Goal: Task Accomplishment & Management: Use online tool/utility

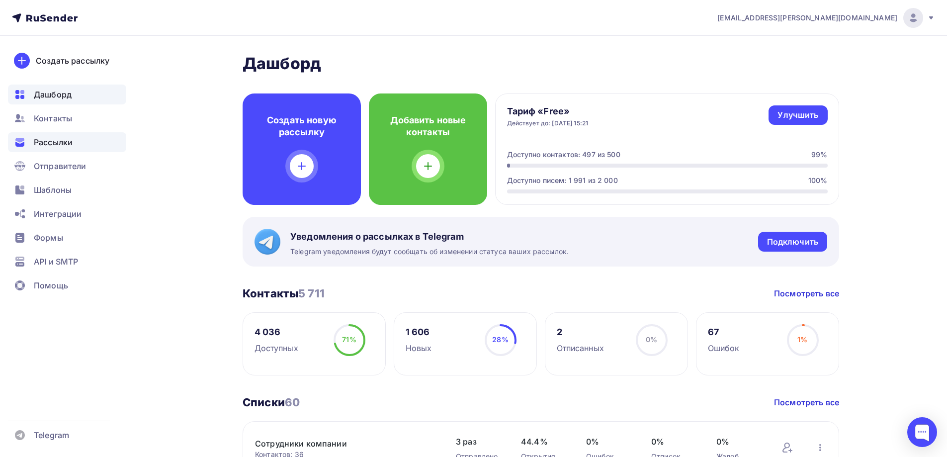
click at [62, 143] on span "Рассылки" at bounding box center [53, 142] width 39 height 12
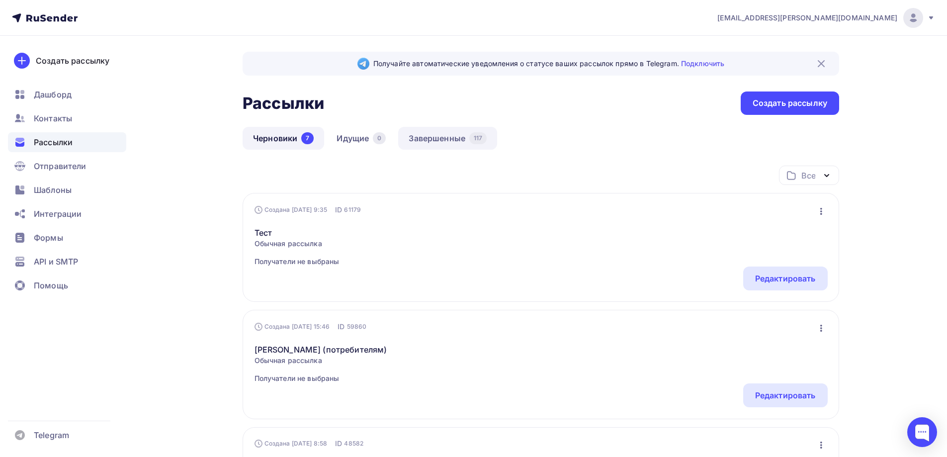
click at [426, 137] on link "Завершенные 117" at bounding box center [447, 138] width 99 height 23
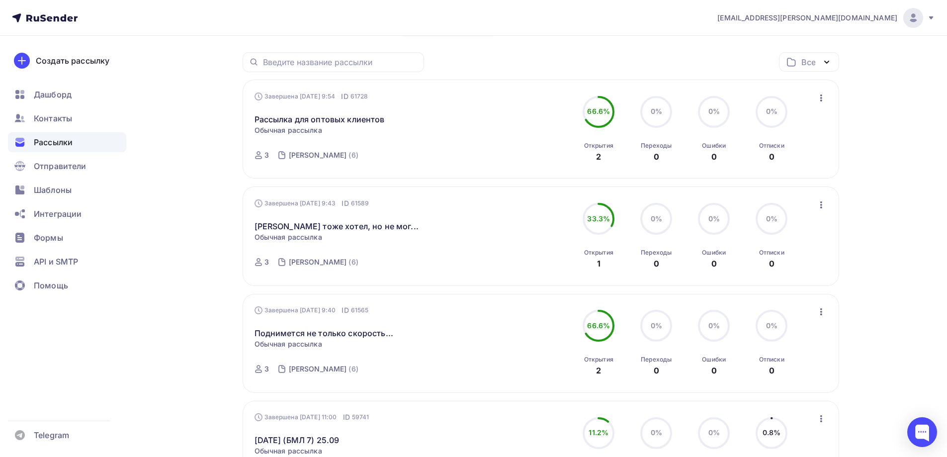
scroll to position [99, 0]
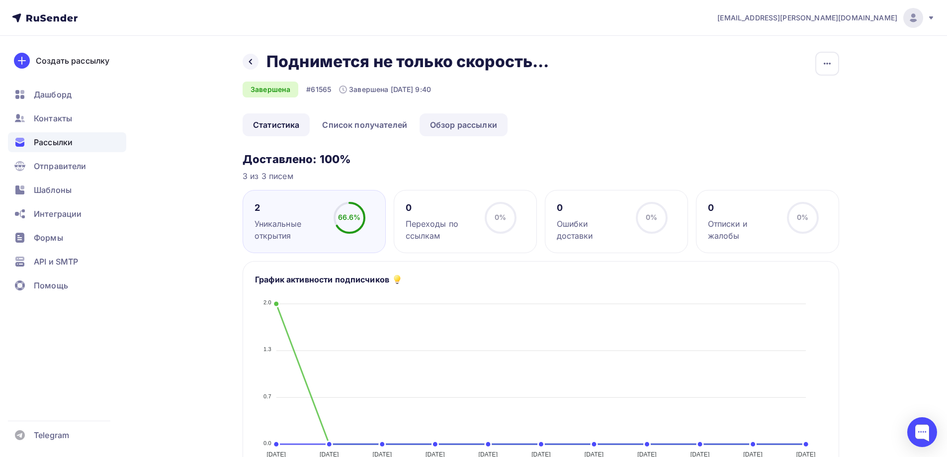
click at [455, 118] on link "Обзор рассылки" at bounding box center [464, 124] width 88 height 23
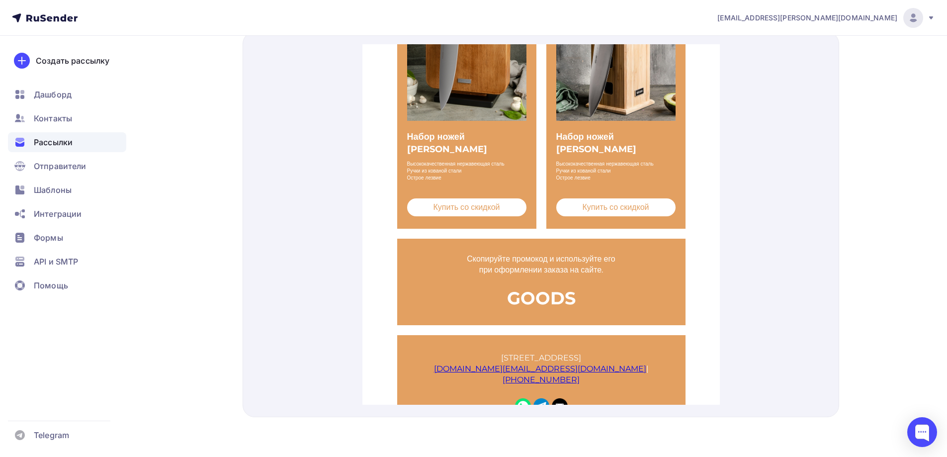
scroll to position [805, 0]
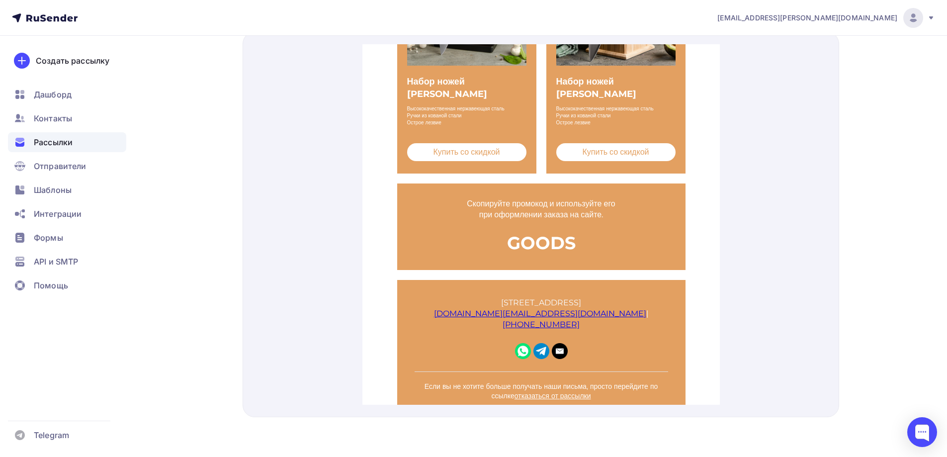
drag, startPoint x: 316, startPoint y: 276, endPoint x: 281, endPoint y: 212, distance: 73.0
click at [277, 217] on div at bounding box center [541, 224] width 597 height 385
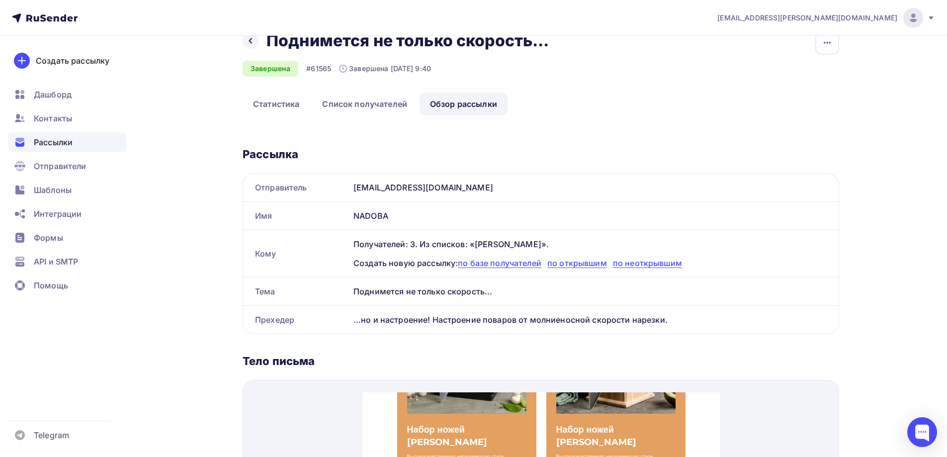
scroll to position [0, 0]
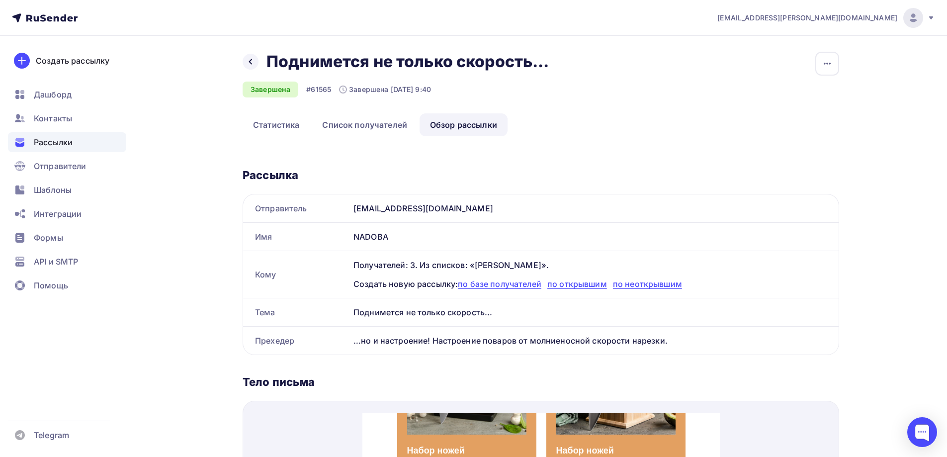
click at [840, 71] on div "Назад Поднимется не только скорость... Поднимется не только скорость... Заверше…" at bounding box center [473, 431] width 815 height 790
click at [835, 63] on button "button" at bounding box center [828, 64] width 24 height 24
click at [681, 102] on div "Назад Поднимется не только скорость... Поднимется не только скорость... Заверше…" at bounding box center [541, 83] width 597 height 62
click at [361, 116] on link "Список получателей" at bounding box center [365, 124] width 106 height 23
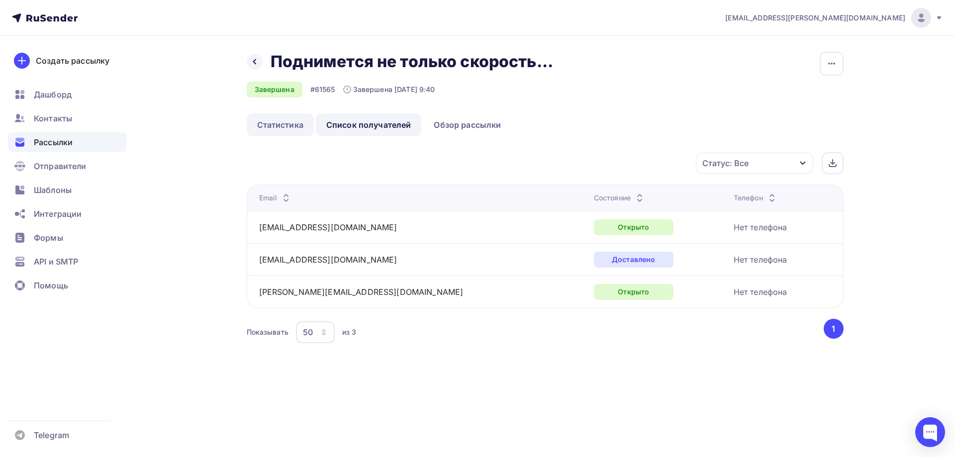
click at [282, 126] on link "Статистика" at bounding box center [280, 124] width 67 height 23
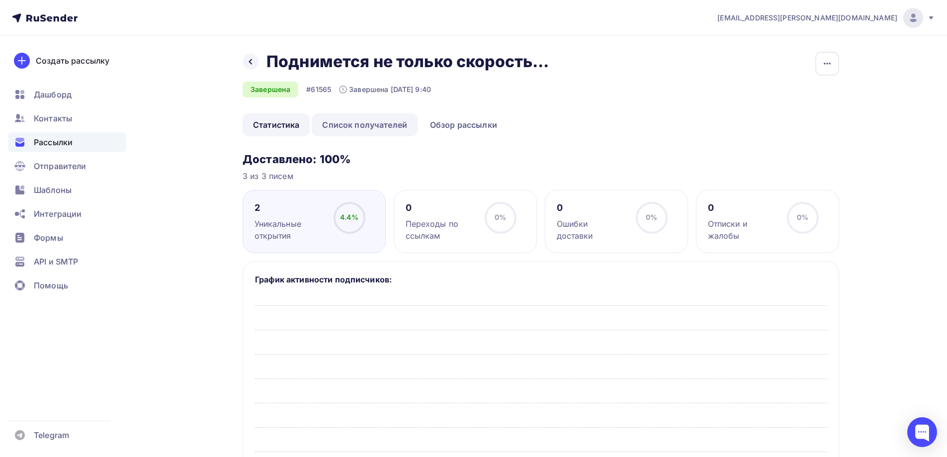
click at [376, 126] on link "Список получателей" at bounding box center [365, 124] width 106 height 23
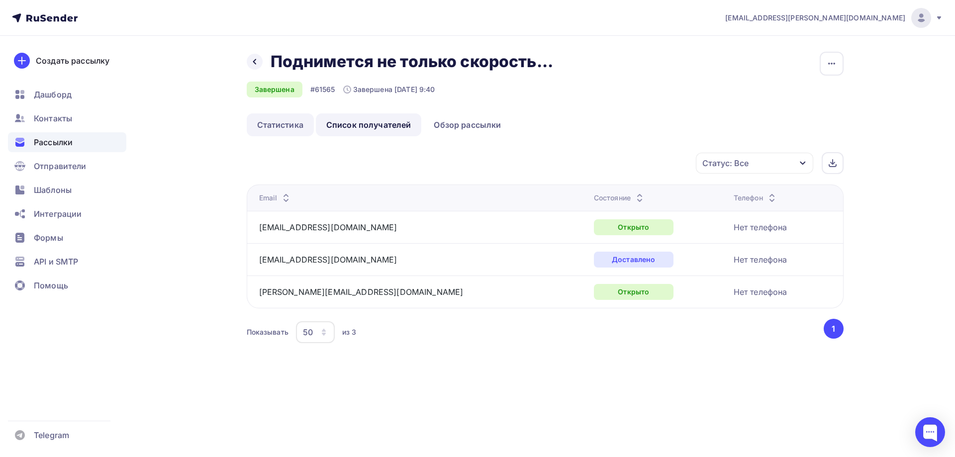
click at [267, 130] on link "Статистика" at bounding box center [280, 124] width 67 height 23
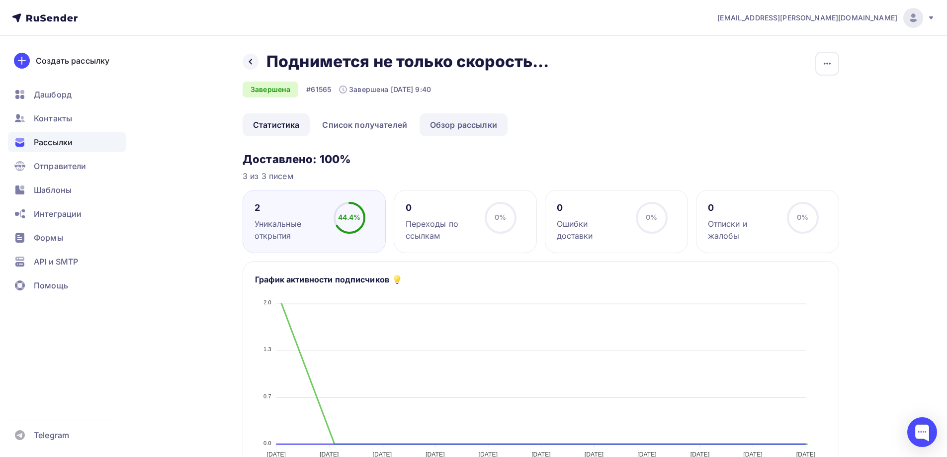
click at [465, 129] on link "Обзор рассылки" at bounding box center [464, 124] width 88 height 23
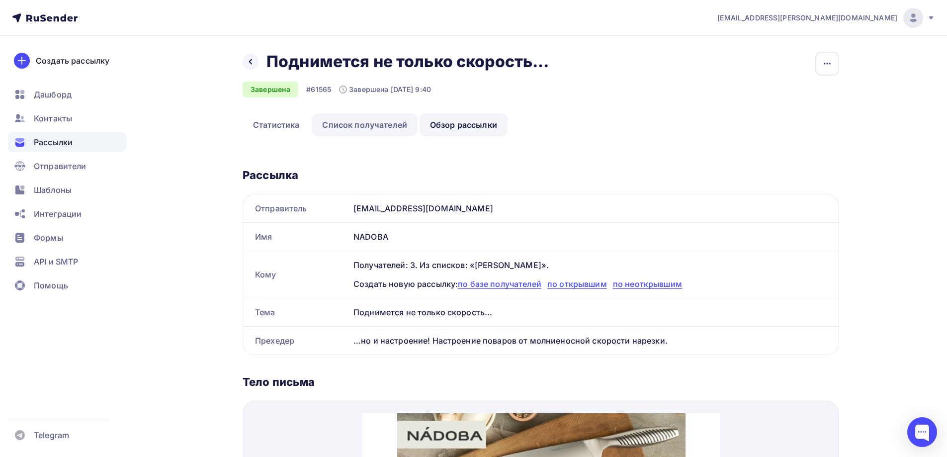
click at [358, 124] on link "Список получателей" at bounding box center [365, 124] width 106 height 23
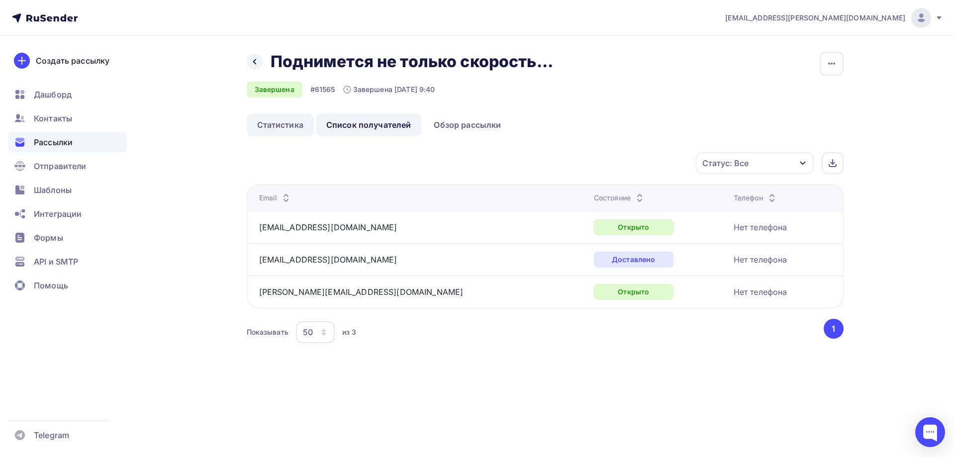
click at [277, 126] on link "Статистика" at bounding box center [280, 124] width 67 height 23
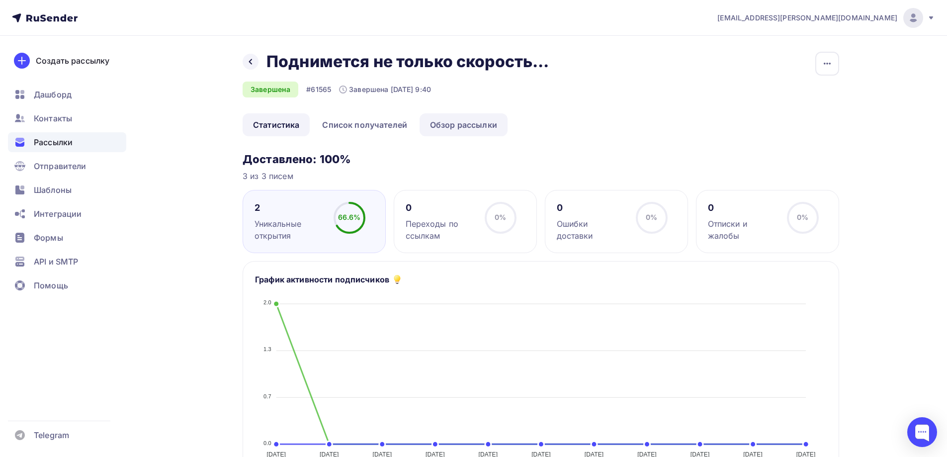
click at [474, 122] on link "Обзор рассылки" at bounding box center [464, 124] width 88 height 23
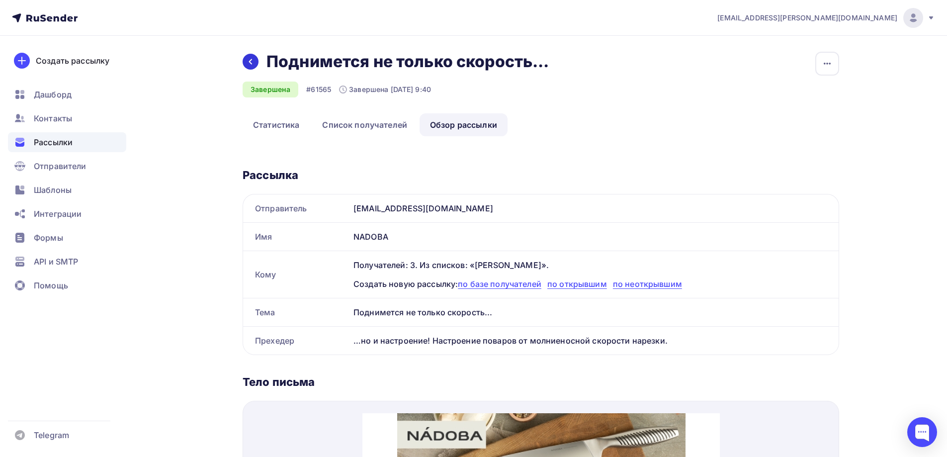
click at [255, 58] on div at bounding box center [251, 62] width 16 height 16
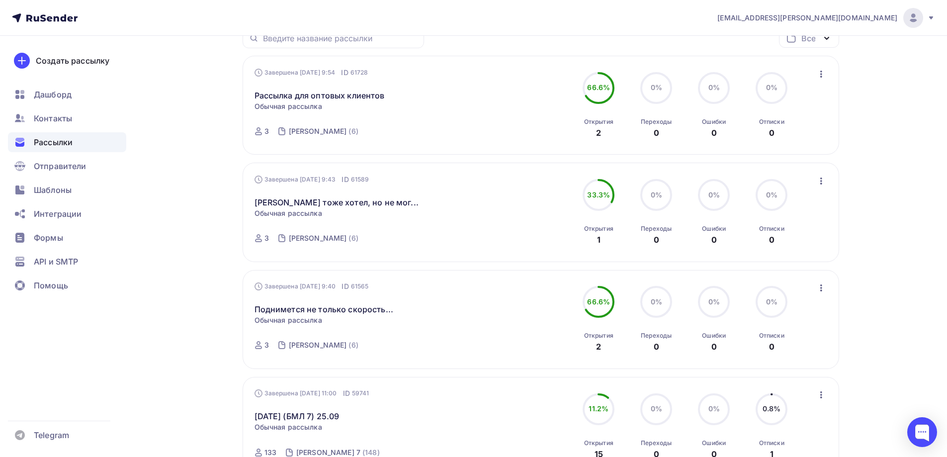
scroll to position [149, 0]
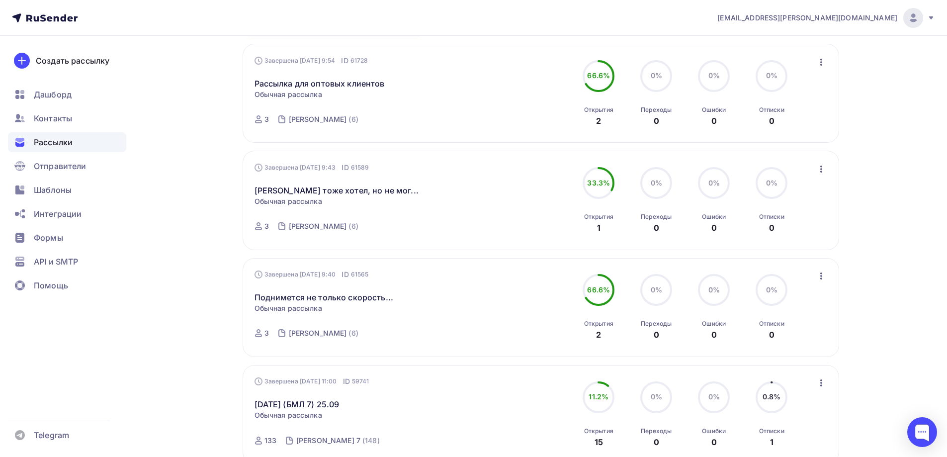
click at [822, 278] on icon "button" at bounding box center [822, 276] width 2 height 7
click at [799, 321] on div "Обзор рассылки" at bounding box center [776, 322] width 102 height 12
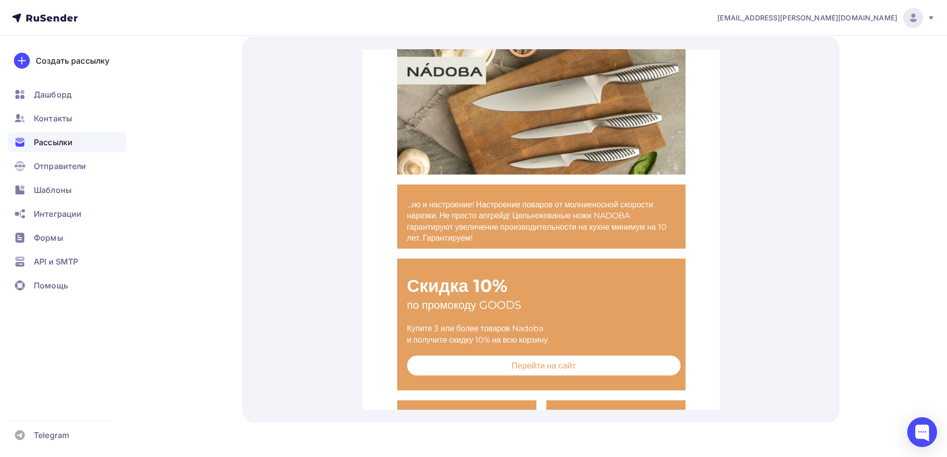
scroll to position [369, 0]
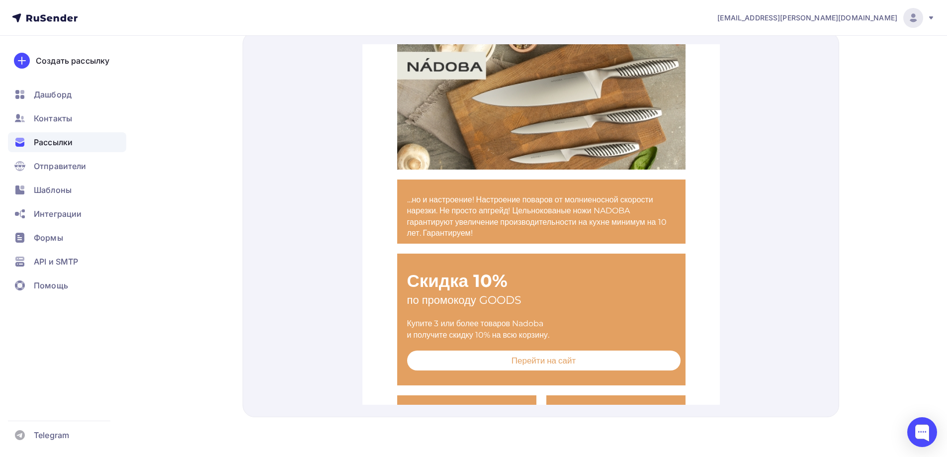
drag, startPoint x: 353, startPoint y: 121, endPoint x: 778, endPoint y: 113, distance: 425.3
click at [778, 113] on div at bounding box center [541, 224] width 597 height 385
drag, startPoint x: 559, startPoint y: 151, endPoint x: 689, endPoint y: 301, distance: 198.8
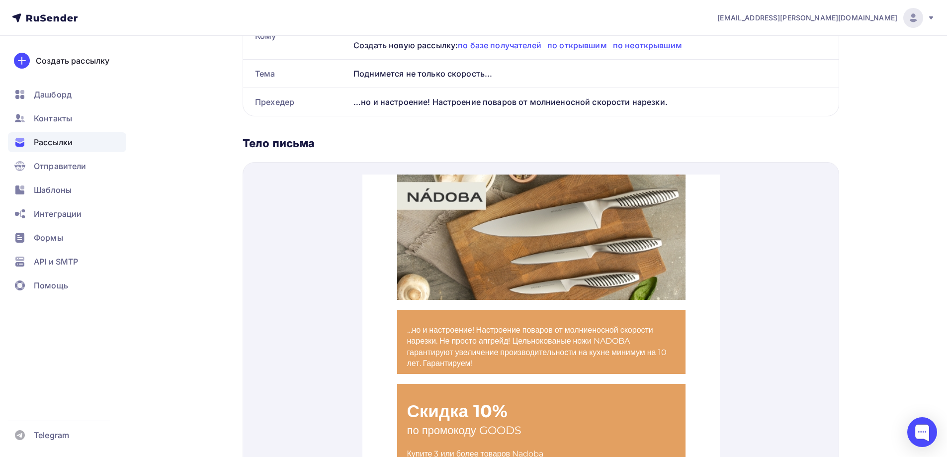
scroll to position [249, 0]
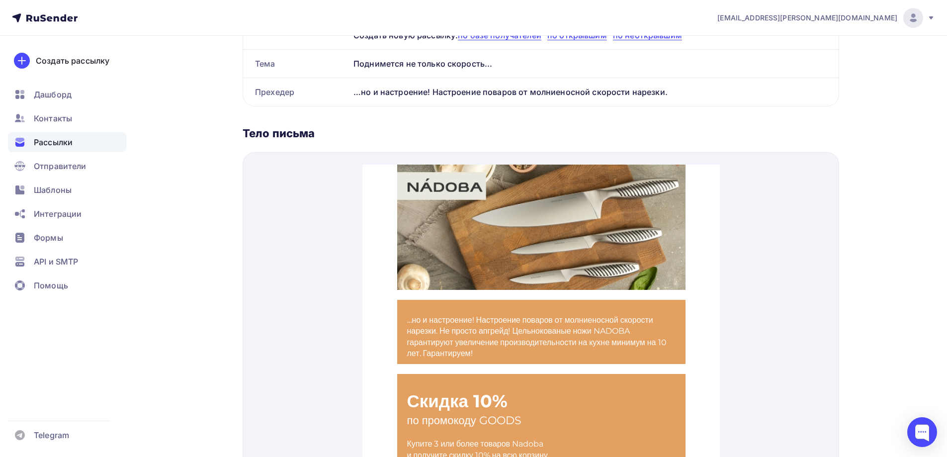
drag, startPoint x: 765, startPoint y: 308, endPoint x: 623, endPoint y: 196, distance: 180.7
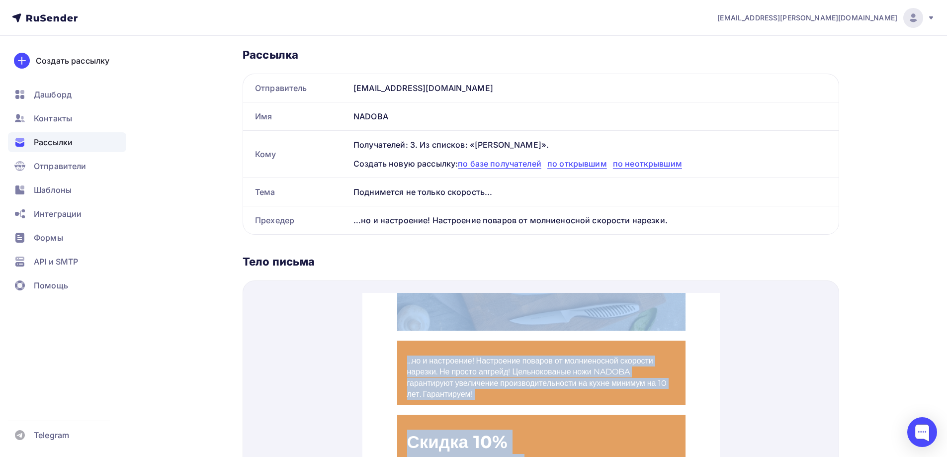
scroll to position [0, 0]
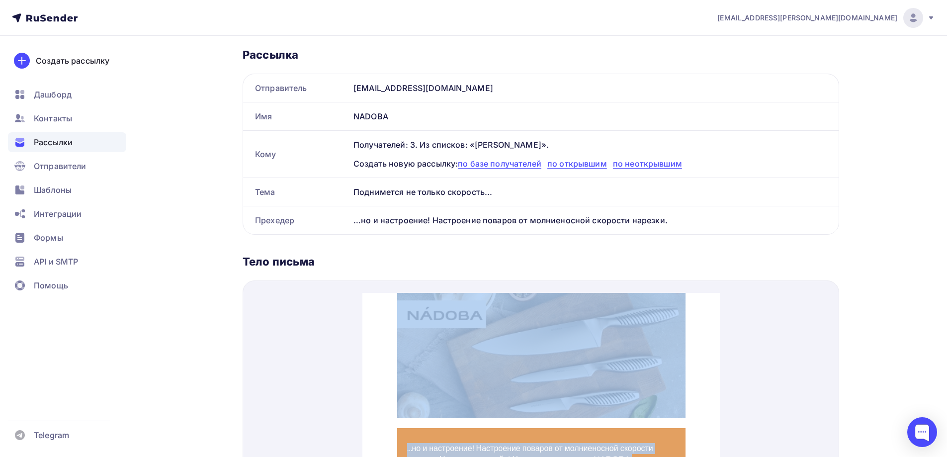
drag, startPoint x: 686, startPoint y: 636, endPoint x: 791, endPoint y: 534, distance: 147.0
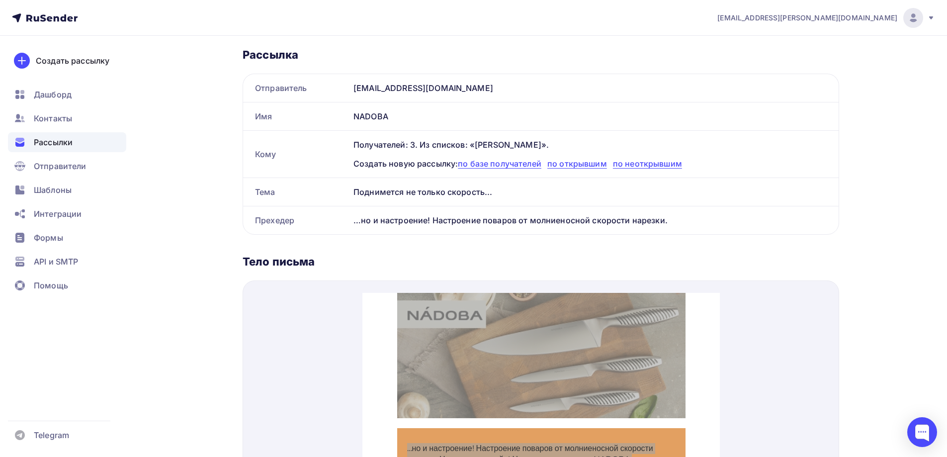
click at [748, 268] on div "Тело письма" at bounding box center [541, 262] width 597 height 14
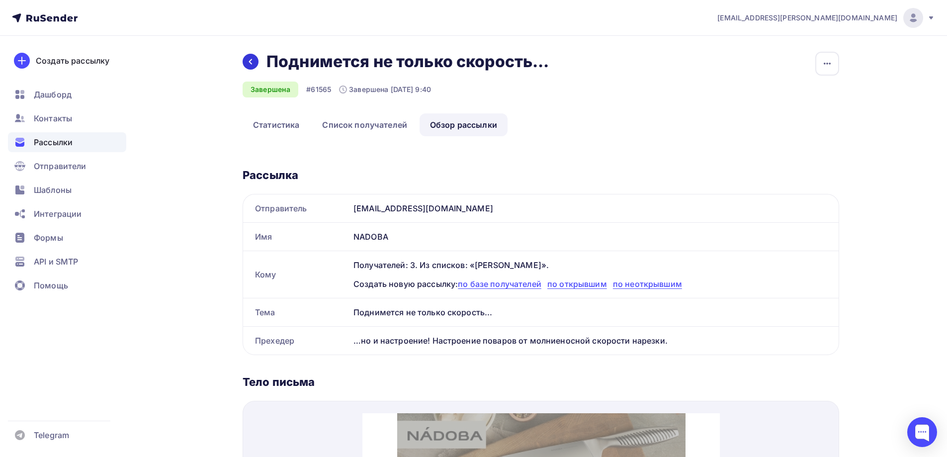
click at [253, 57] on div at bounding box center [251, 62] width 16 height 16
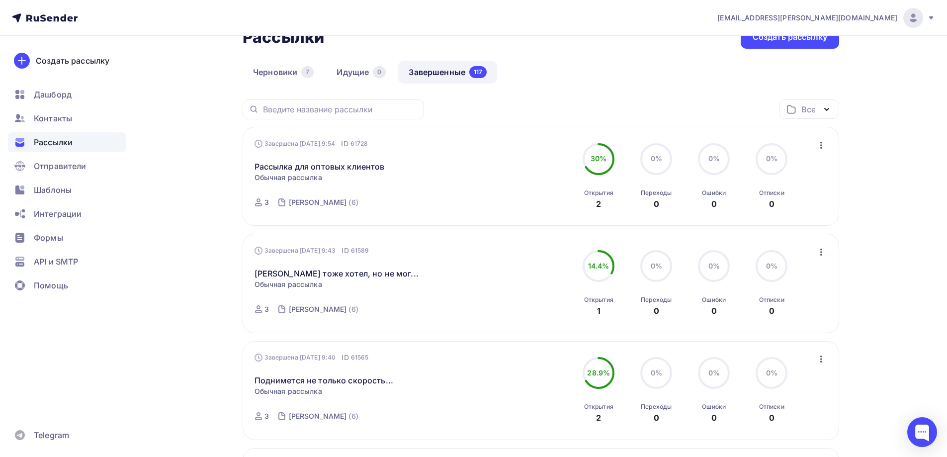
scroll to position [199, 0]
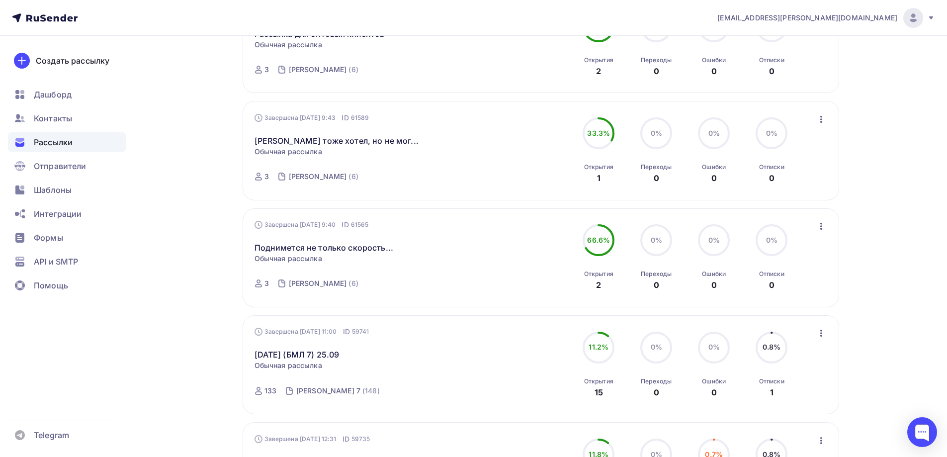
click at [822, 229] on icon "button" at bounding box center [822, 226] width 2 height 7
click at [778, 292] on div "Копировать в новую" at bounding box center [776, 292] width 102 height 12
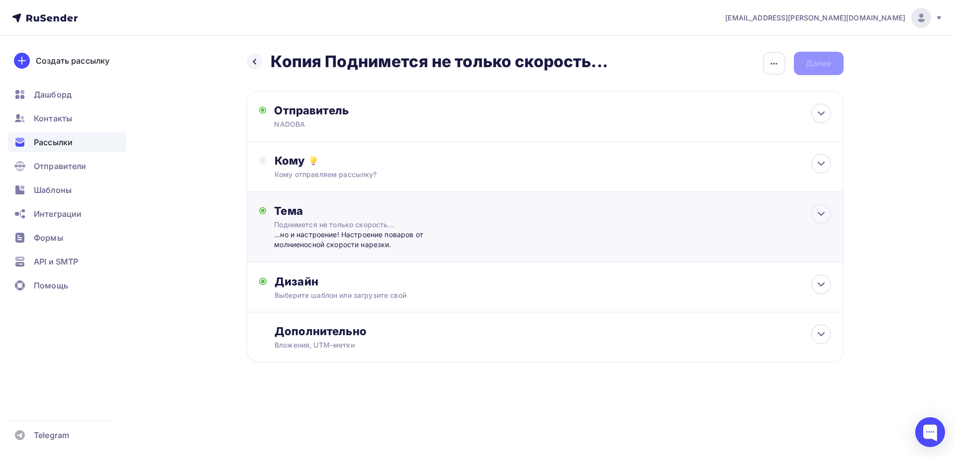
click at [346, 196] on div "Тема Поднимется не только скорость... …но и настроение! Настроение поваров от м…" at bounding box center [545, 227] width 597 height 71
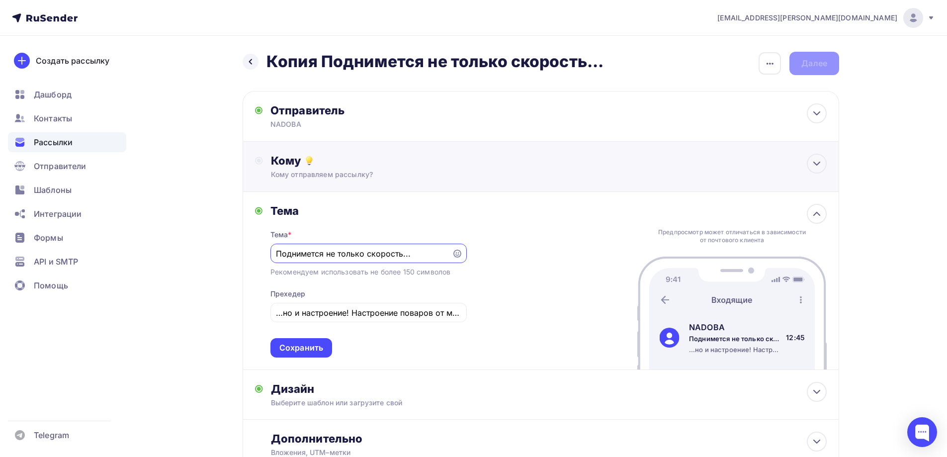
click at [350, 174] on div "Кому отправляем рассылку?" at bounding box center [521, 175] width 501 height 10
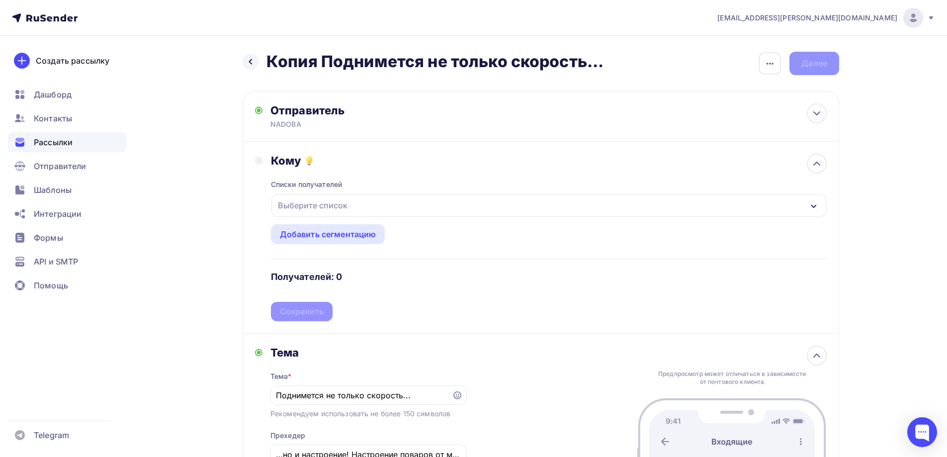
click at [344, 198] on div "Выберите список" at bounding box center [313, 205] width 78 height 18
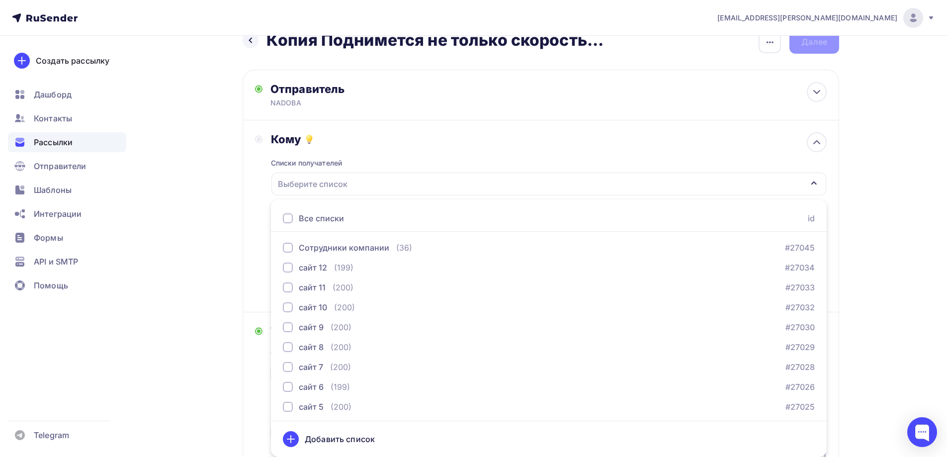
click at [341, 192] on div "Выберите список" at bounding box center [313, 184] width 78 height 18
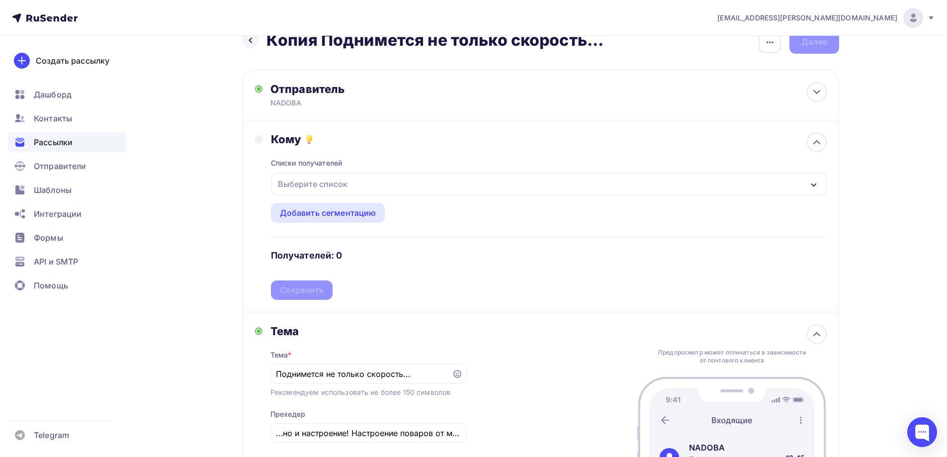
click at [177, 227] on div "Назад Копия Поднимется не только скорость... Копия Поднимется не только скорост…" at bounding box center [473, 334] width 815 height 640
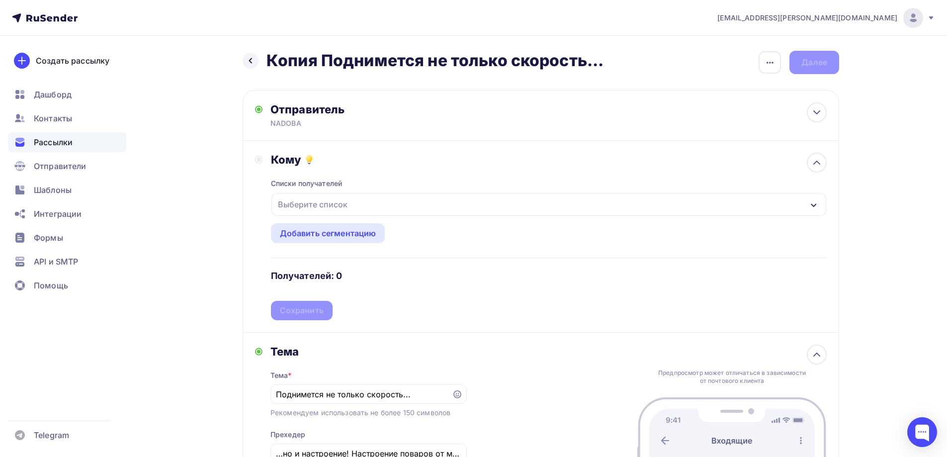
scroll to position [0, 0]
click at [764, 60] on icon "button" at bounding box center [770, 64] width 12 height 12
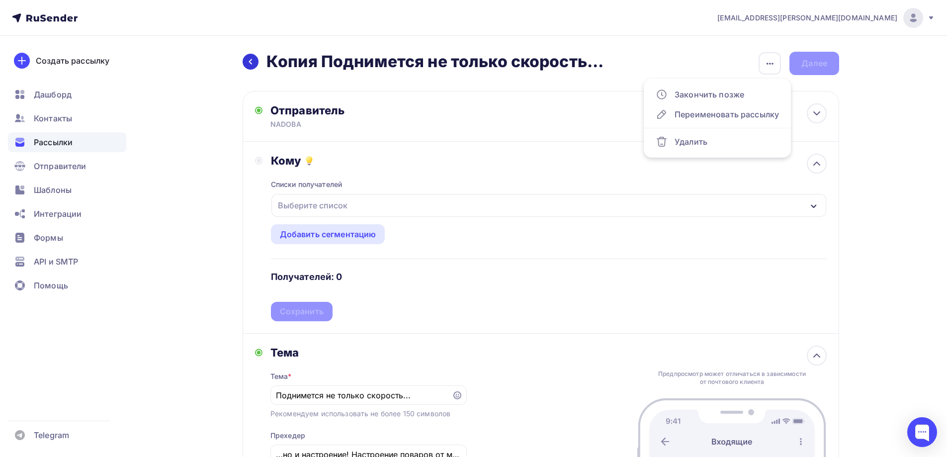
click at [255, 57] on div at bounding box center [251, 62] width 16 height 16
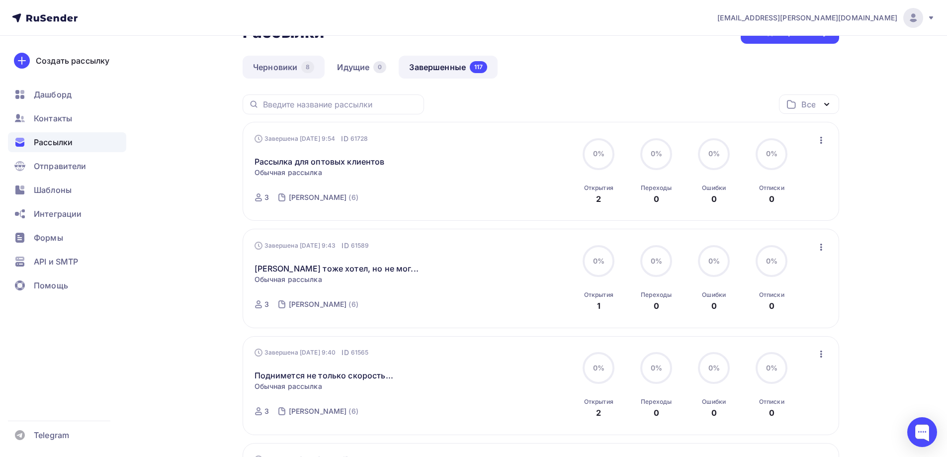
scroll to position [199, 0]
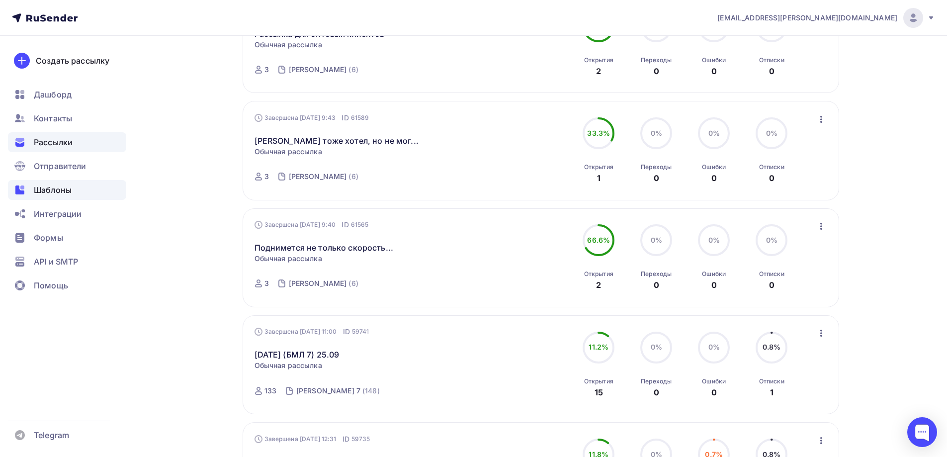
click at [54, 192] on span "Шаблоны" at bounding box center [53, 190] width 38 height 12
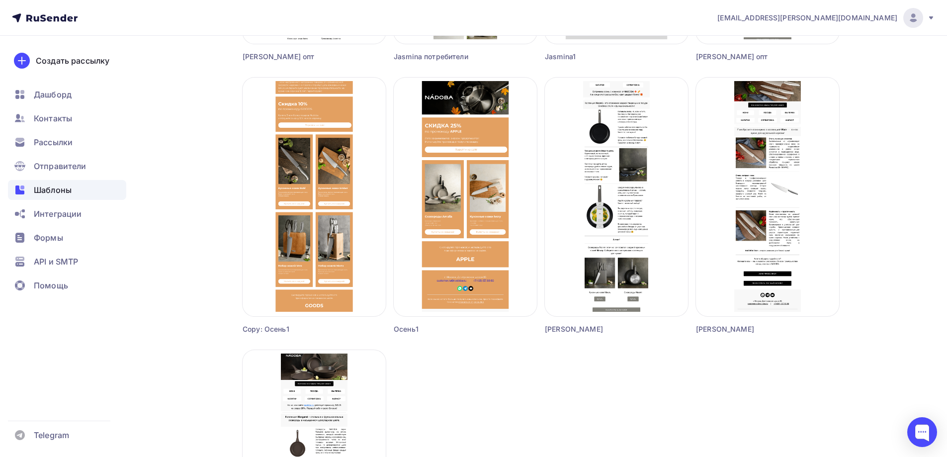
scroll to position [597, 0]
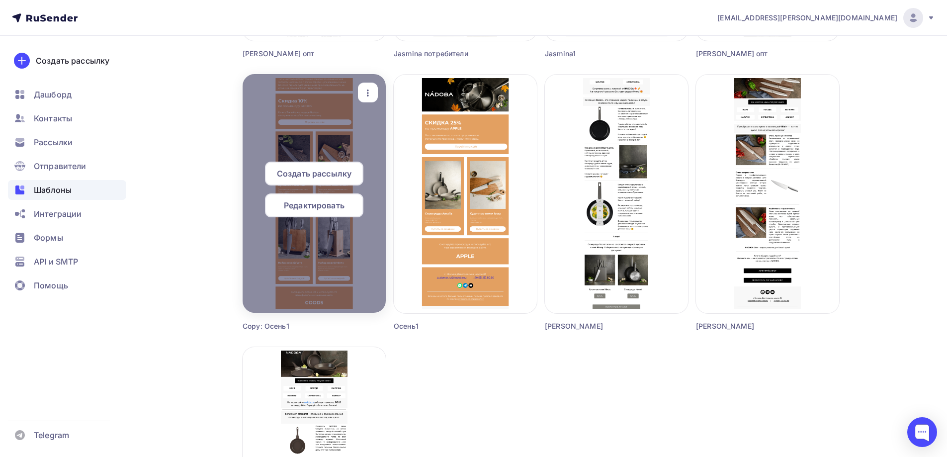
click at [323, 215] on div "Редактировать" at bounding box center [314, 205] width 98 height 24
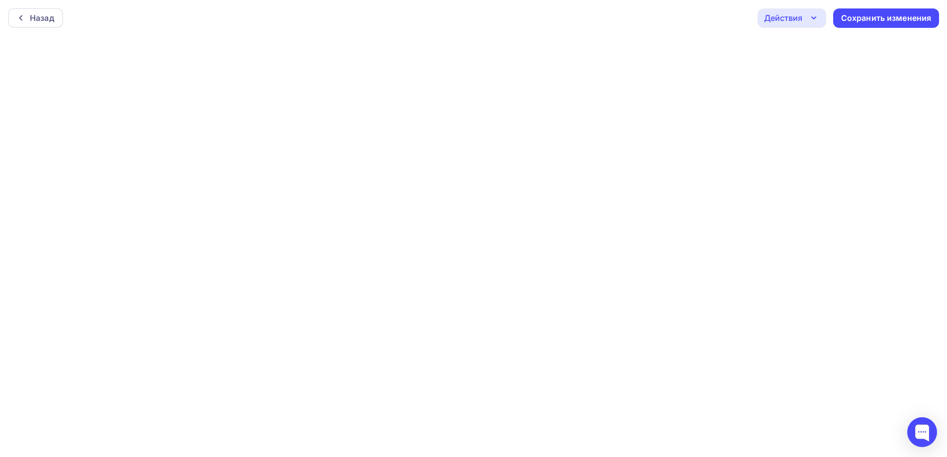
click at [791, 18] on div "Действия" at bounding box center [783, 18] width 38 height 12
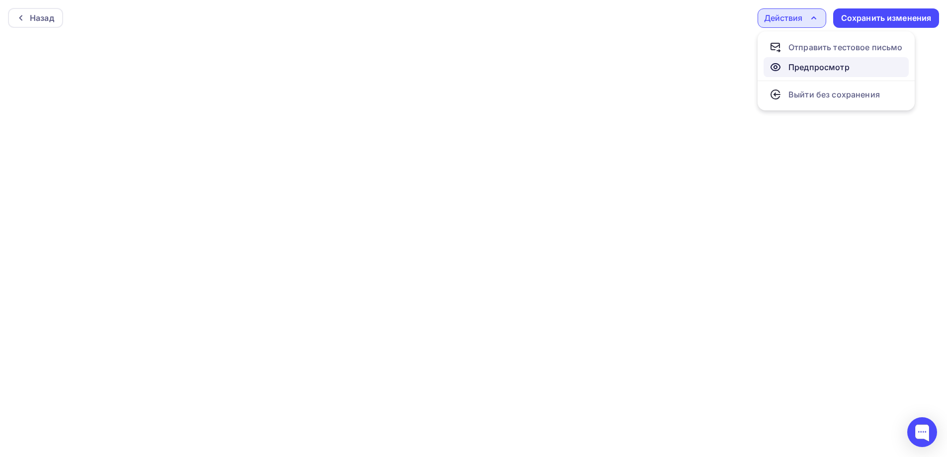
click at [808, 66] on div "Предпросмотр" at bounding box center [819, 67] width 61 height 12
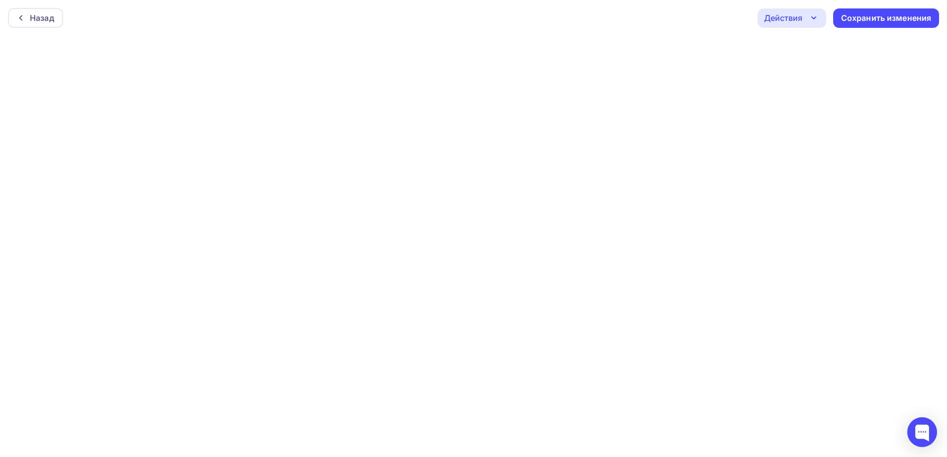
click at [796, 12] on div "Действия" at bounding box center [783, 18] width 38 height 12
click at [803, 52] on div "Отправить тестовое письмо" at bounding box center [846, 47] width 114 height 12
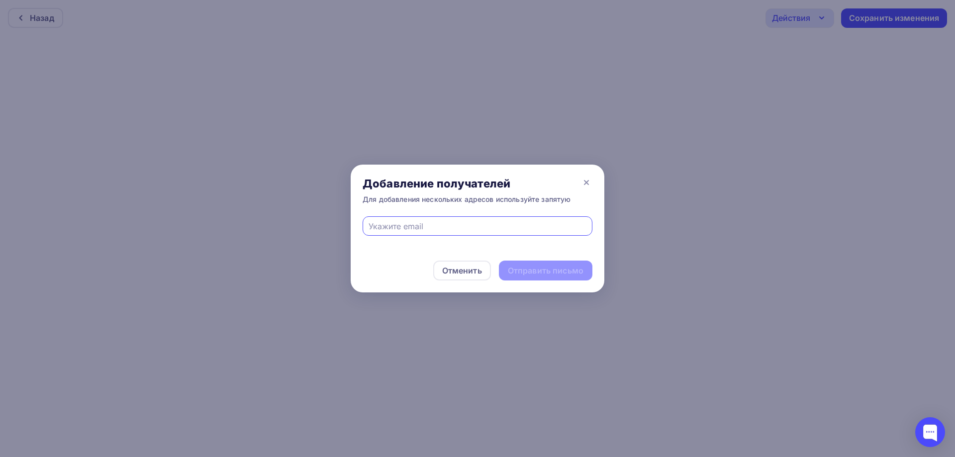
click at [443, 230] on input "text" at bounding box center [478, 226] width 218 height 12
type input "s.titova@nadoba.eu"
click at [552, 274] on div "Отправить письмо" at bounding box center [546, 270] width 76 height 11
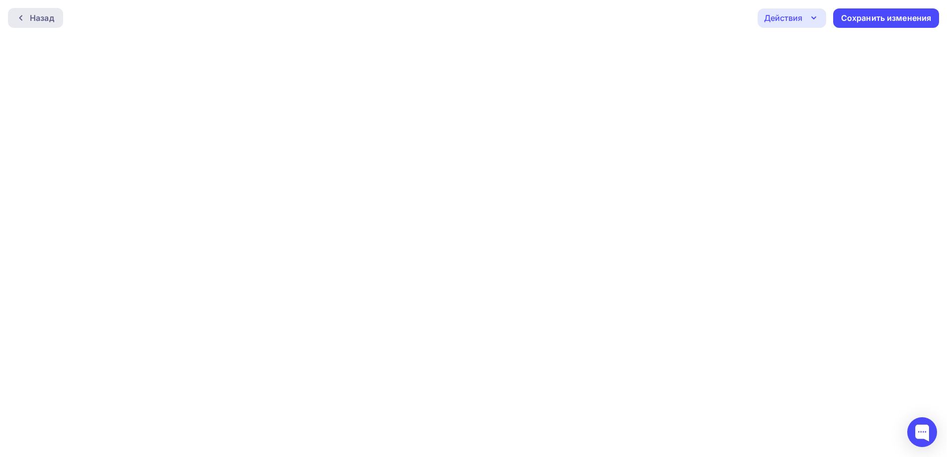
click at [53, 14] on div "Назад" at bounding box center [42, 18] width 24 height 12
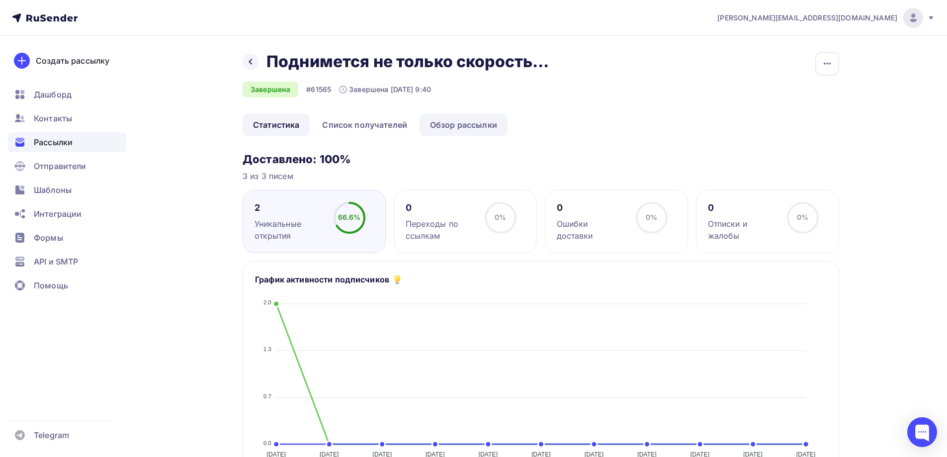
click at [478, 123] on link "Обзор рассылки" at bounding box center [464, 124] width 88 height 23
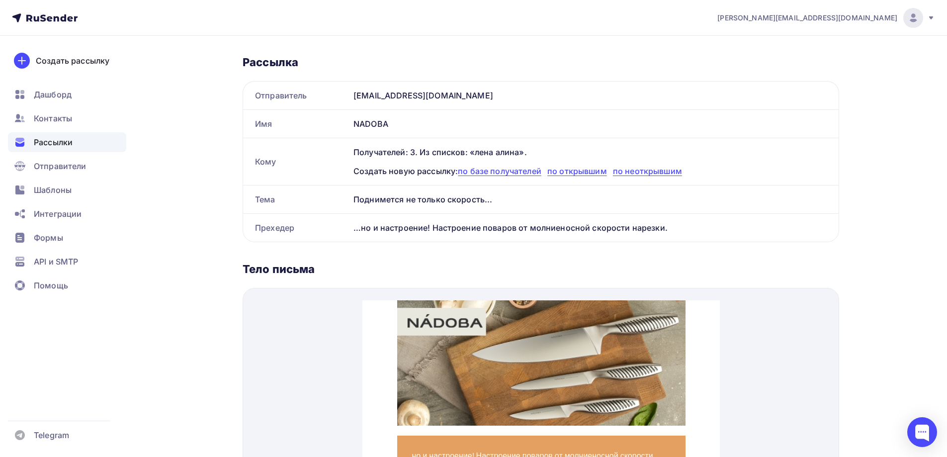
scroll to position [149, 0]
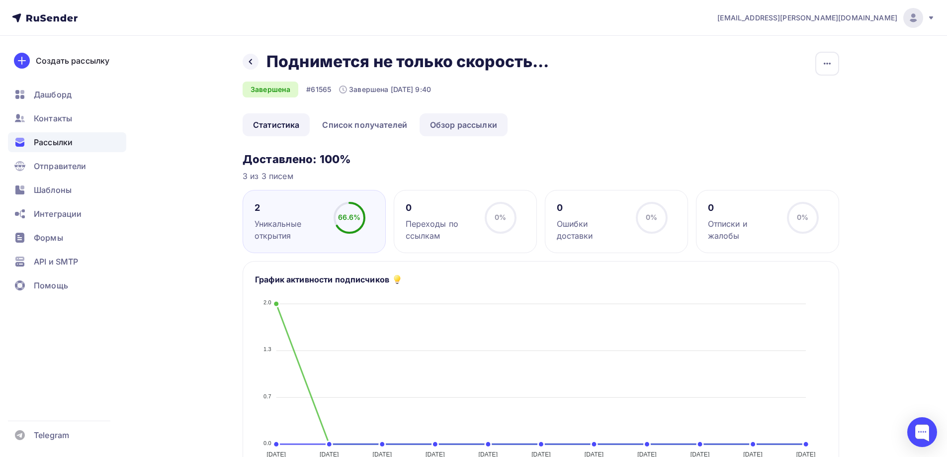
click at [460, 125] on link "Обзор рассылки" at bounding box center [464, 124] width 88 height 23
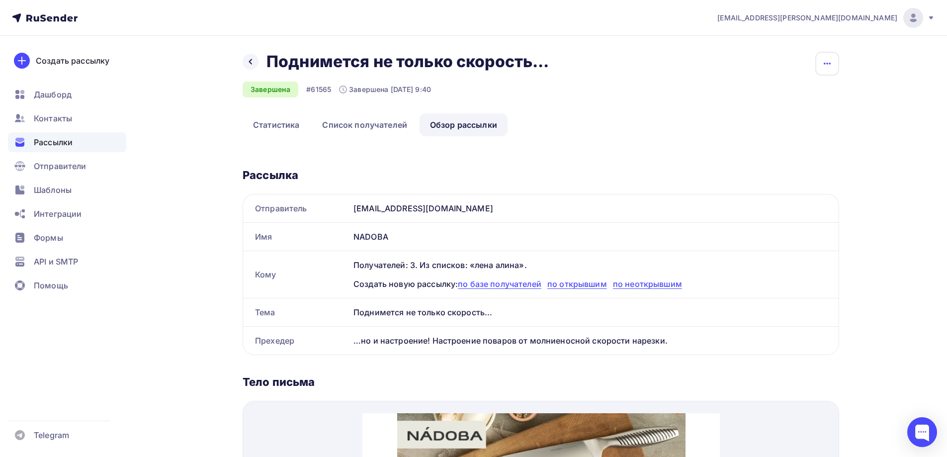
click at [823, 63] on icon "button" at bounding box center [828, 64] width 12 height 12
drag, startPoint x: 629, startPoint y: 109, endPoint x: 627, endPoint y: 101, distance: 8.2
click at [628, 108] on div "Назад Поднимется не только скорость... Поднимется не только скорость... Заверше…" at bounding box center [541, 83] width 597 height 62
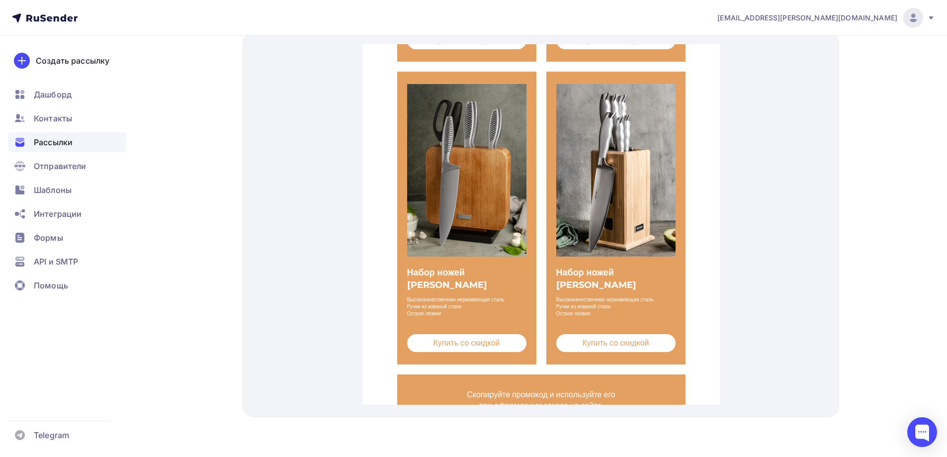
scroll to position [617, 0]
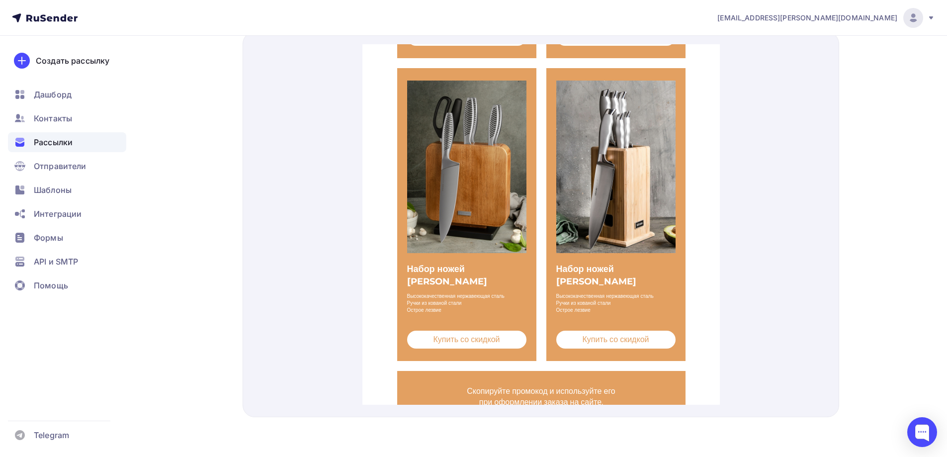
drag, startPoint x: 714, startPoint y: 245, endPoint x: 1205, endPoint y: 209, distance: 492.7
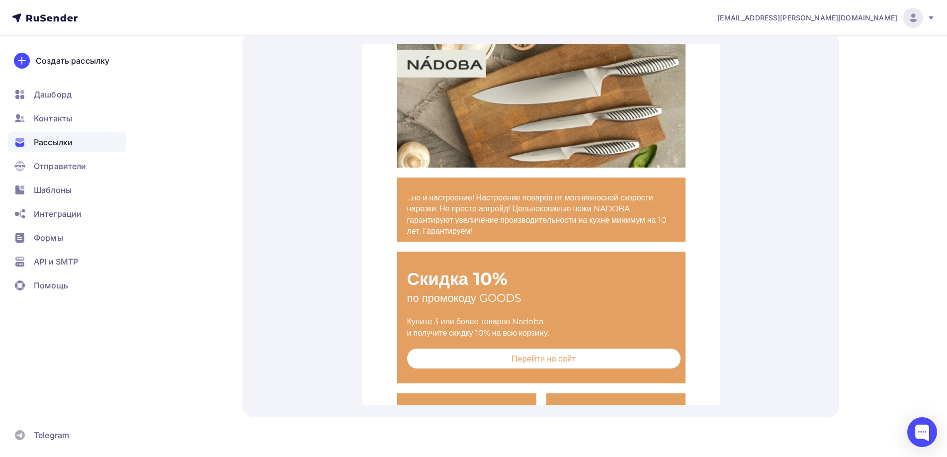
scroll to position [0, 0]
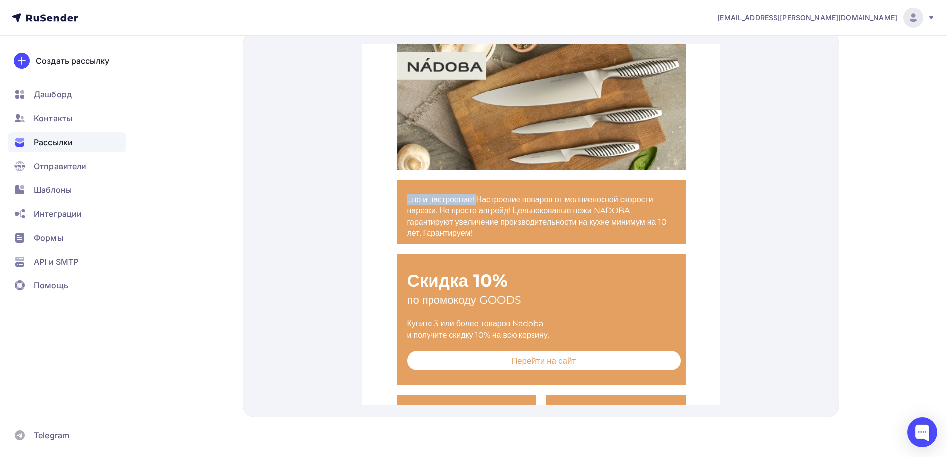
drag, startPoint x: 402, startPoint y: 187, endPoint x: 481, endPoint y: 188, distance: 78.6
click at [481, 188] on p "…но и настроение! Настроение поваров от молниеносной скорости нарезки. Не прост…" at bounding box center [541, 205] width 269 height 45
copy p "…но и настроение!"
click at [407, 183] on p "…но и настроение! Настроение поваров от молниеносной скорости нарезки. Не прост…" at bounding box center [541, 205] width 269 height 45
drag, startPoint x: 403, startPoint y: 187, endPoint x: 483, endPoint y: 197, distance: 80.2
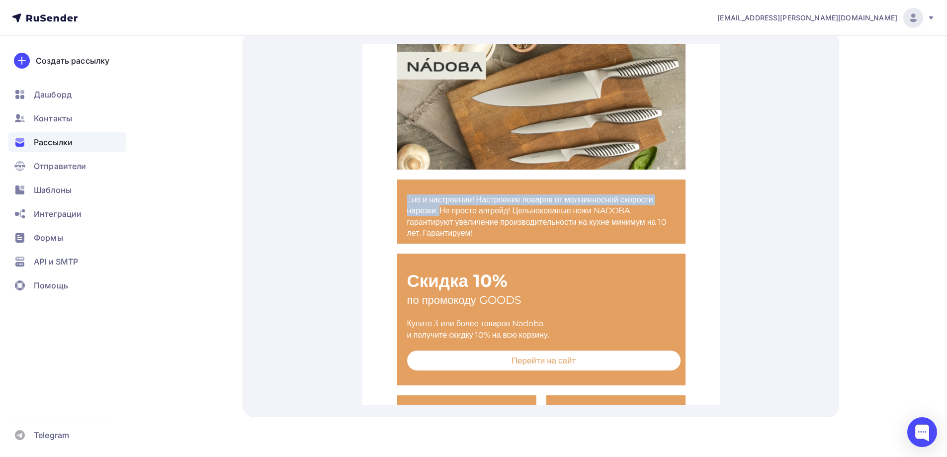
click at [483, 197] on p "…но и настроение! Настроение поваров от молниеносной скорости нарезки. Не прост…" at bounding box center [541, 205] width 269 height 45
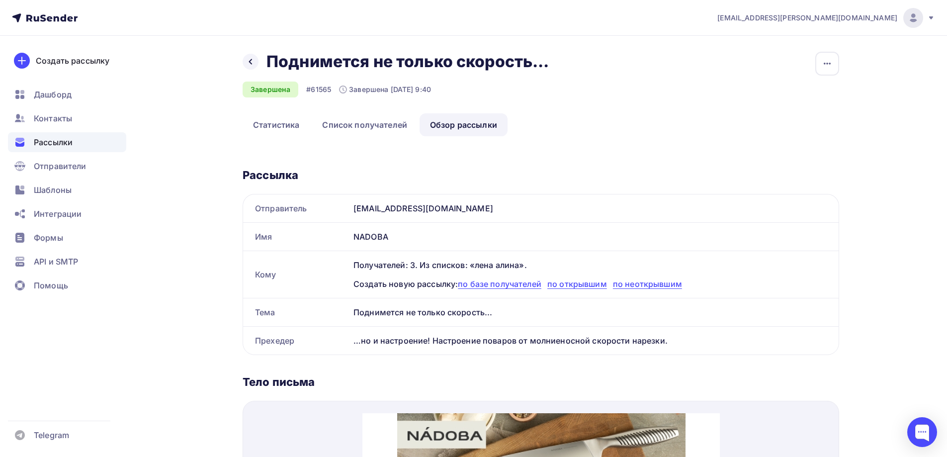
click at [468, 316] on div "Поднимется не только скорость..." at bounding box center [594, 312] width 489 height 28
